Goal: Navigation & Orientation: Go to known website

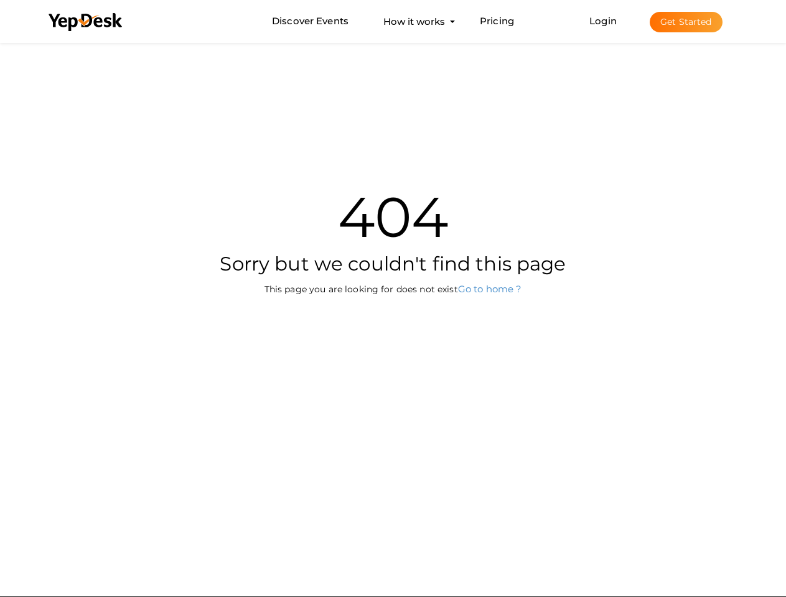
click at [393, 299] on div "404 Sorry but we couldn't find this page This page you are looking for does not…" at bounding box center [393, 227] width 728 height 375
click at [86, 22] on use at bounding box center [85, 22] width 73 height 18
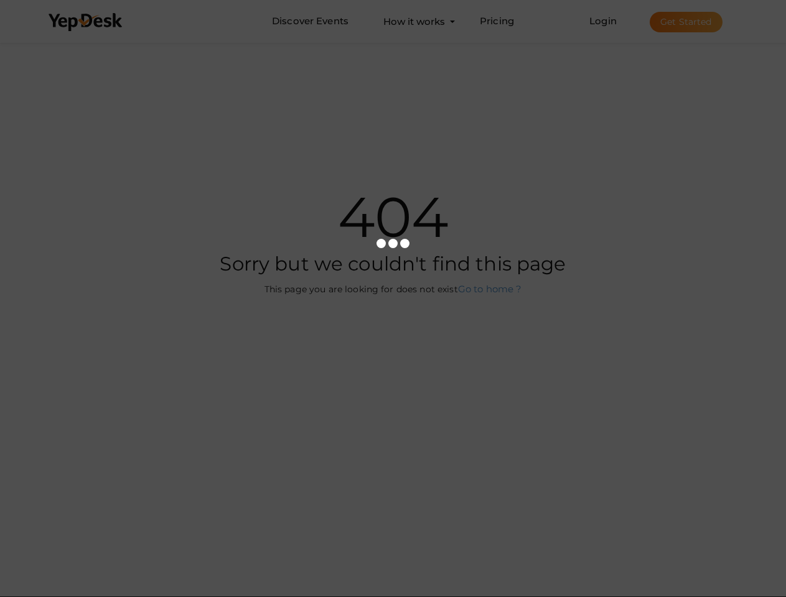
click at [604, 21] on link "Login" at bounding box center [602, 21] width 27 height 12
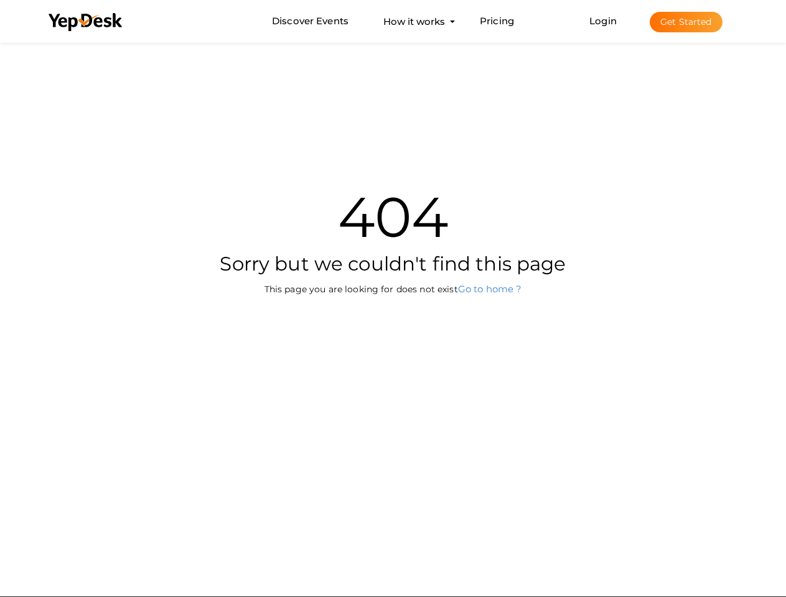
click at [686, 22] on button "Get Started" at bounding box center [686, 22] width 73 height 21
